Goal: Task Accomplishment & Management: Use online tool/utility

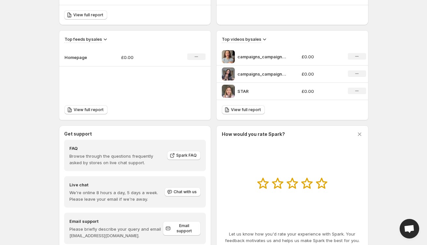
scroll to position [220, 0]
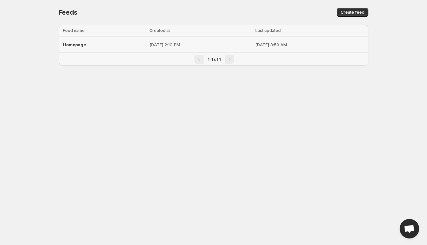
click at [99, 46] on div "Homepage" at bounding box center [104, 45] width 83 height 12
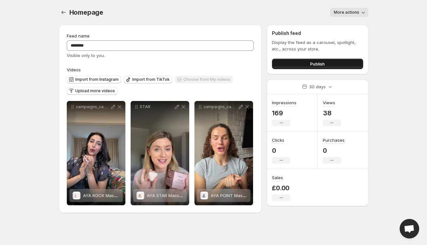
click at [322, 61] on span "Publish" at bounding box center [317, 64] width 15 height 7
click at [313, 64] on span "Publish" at bounding box center [317, 64] width 15 height 7
click at [320, 63] on span "Publish" at bounding box center [317, 64] width 15 height 7
